Goal: Find specific page/section: Find specific page/section

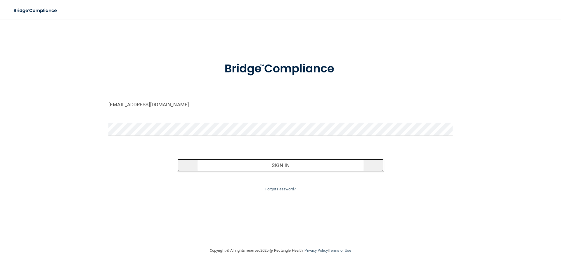
click at [218, 162] on button "Sign In" at bounding box center [280, 165] width 206 height 13
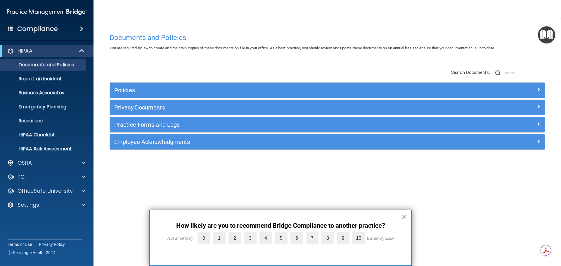
click at [403, 216] on button "×" at bounding box center [404, 216] width 6 height 9
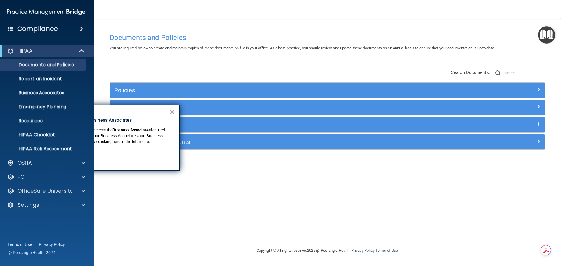
click at [172, 112] on button "×" at bounding box center [172, 111] width 6 height 9
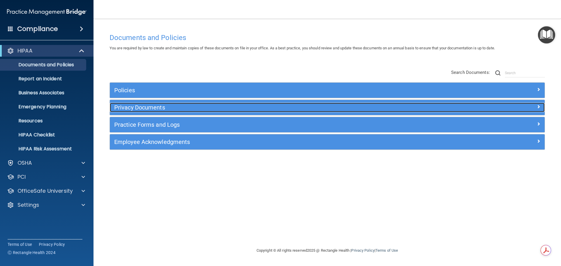
click at [195, 109] on h5 "Privacy Documents" at bounding box center [272, 107] width 317 height 6
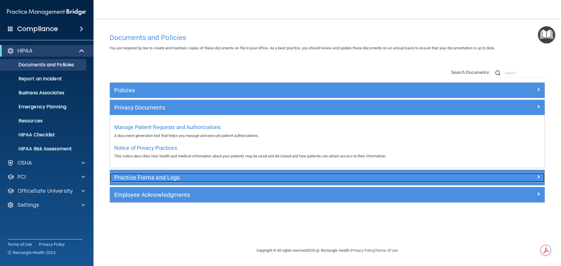
click at [213, 175] on h5 "Practice Forms and Logs" at bounding box center [272, 177] width 317 height 6
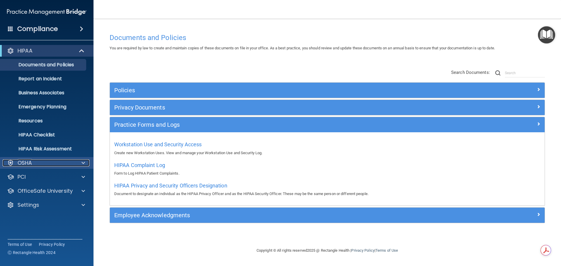
click at [72, 163] on div "OSHA" at bounding box center [39, 162] width 72 height 7
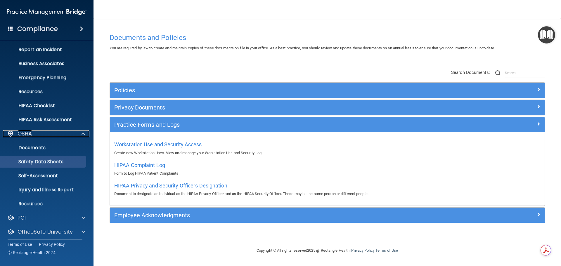
scroll to position [46, 0]
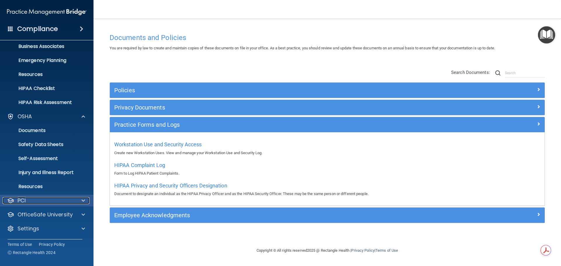
click at [82, 198] on span at bounding box center [83, 200] width 4 height 7
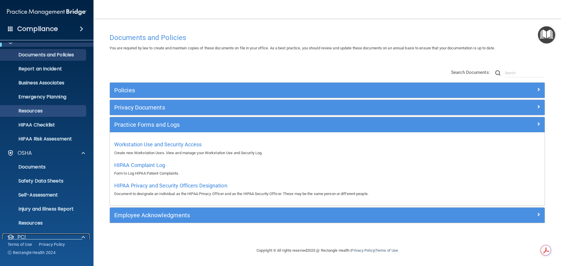
scroll to position [0, 0]
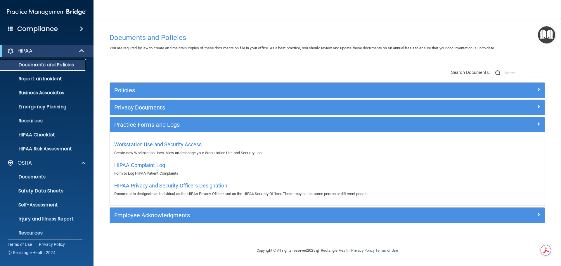
click at [57, 62] on p "Documents and Policies" at bounding box center [44, 65] width 80 height 6
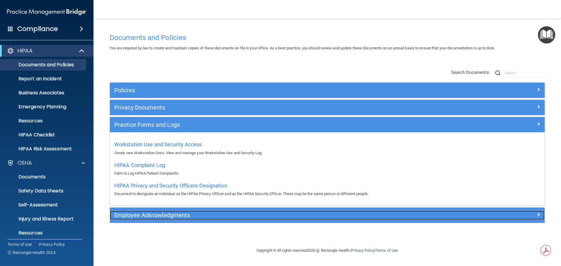
click at [208, 211] on div "Employee Acknowledgments" at bounding box center [273, 214] width 326 height 9
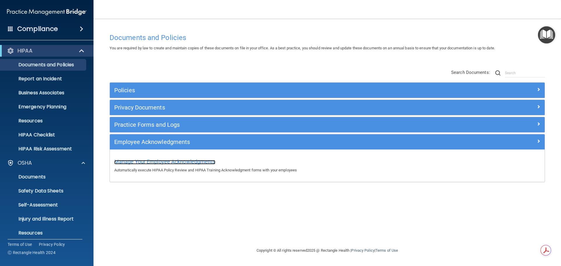
click at [191, 162] on span "Manage Your Employee Acknowledgments" at bounding box center [164, 162] width 101 height 6
